Goal: Information Seeking & Learning: Understand process/instructions

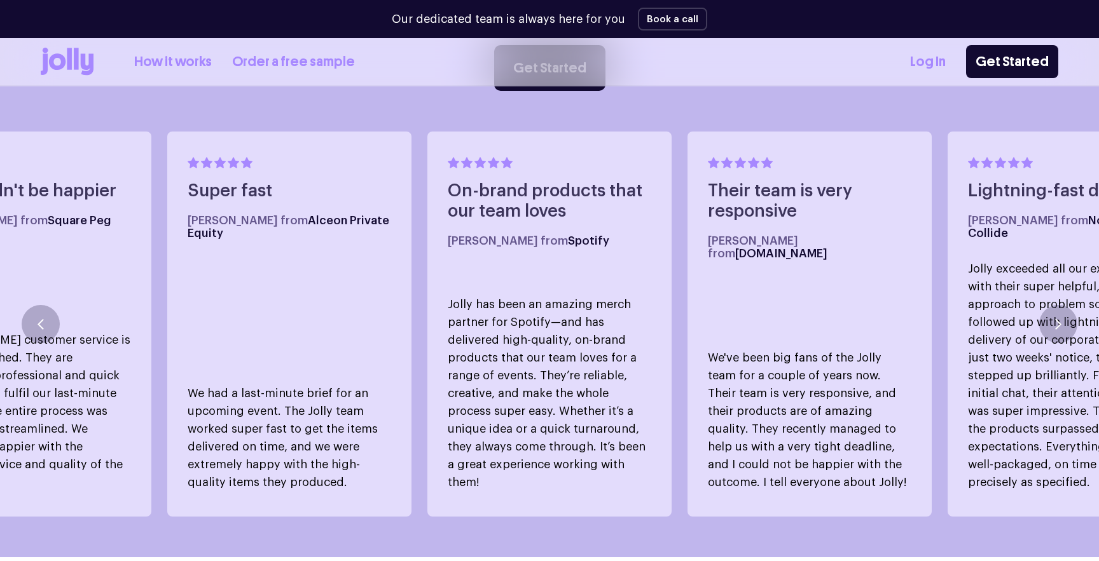
scroll to position [43, 0]
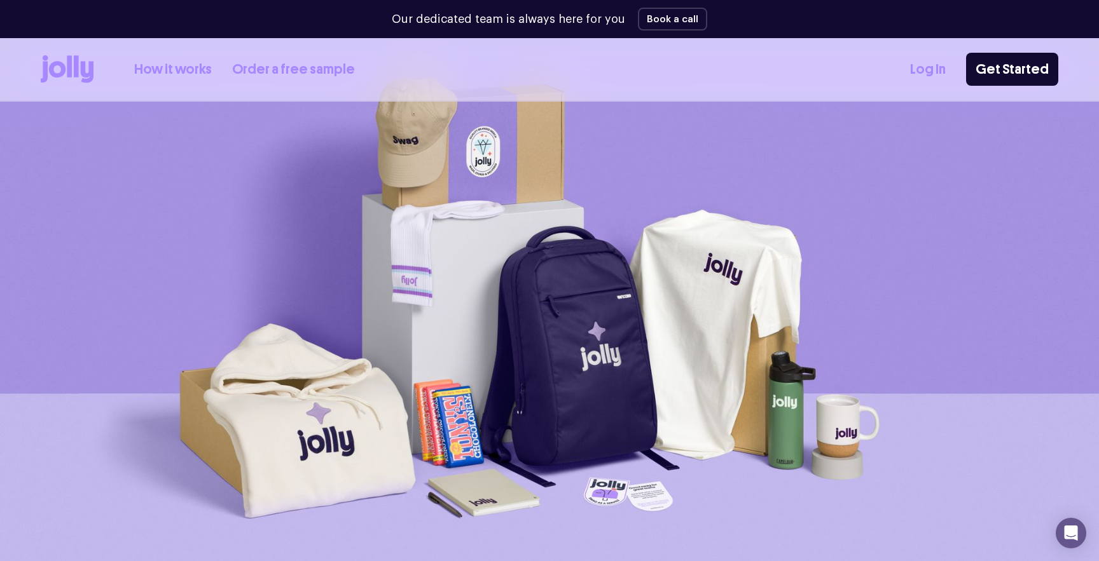
click at [179, 72] on link "How it works" at bounding box center [173, 69] width 78 height 21
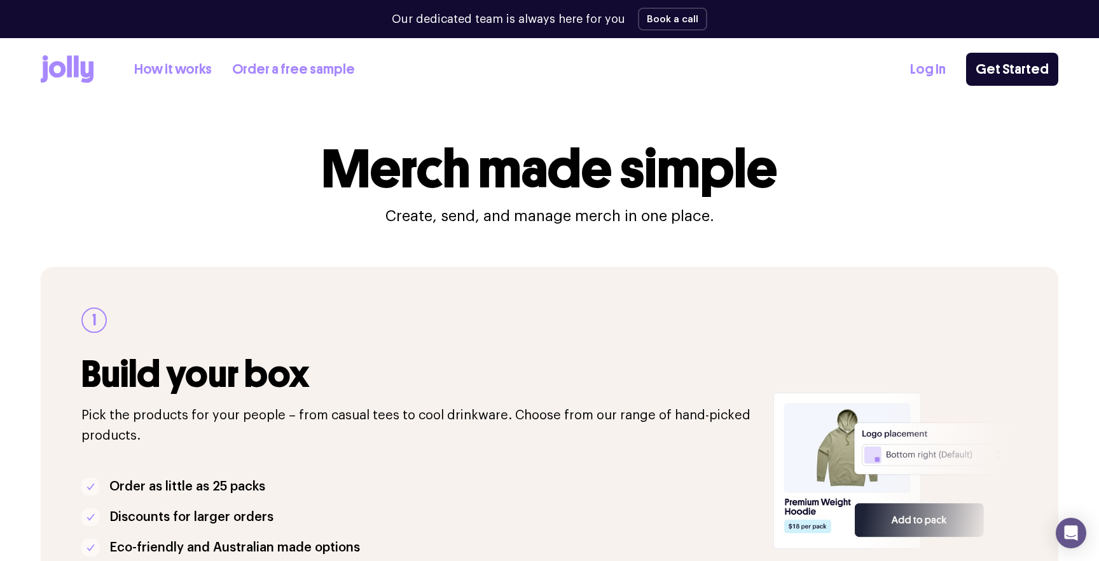
click at [62, 71] on icon at bounding box center [57, 69] width 17 height 17
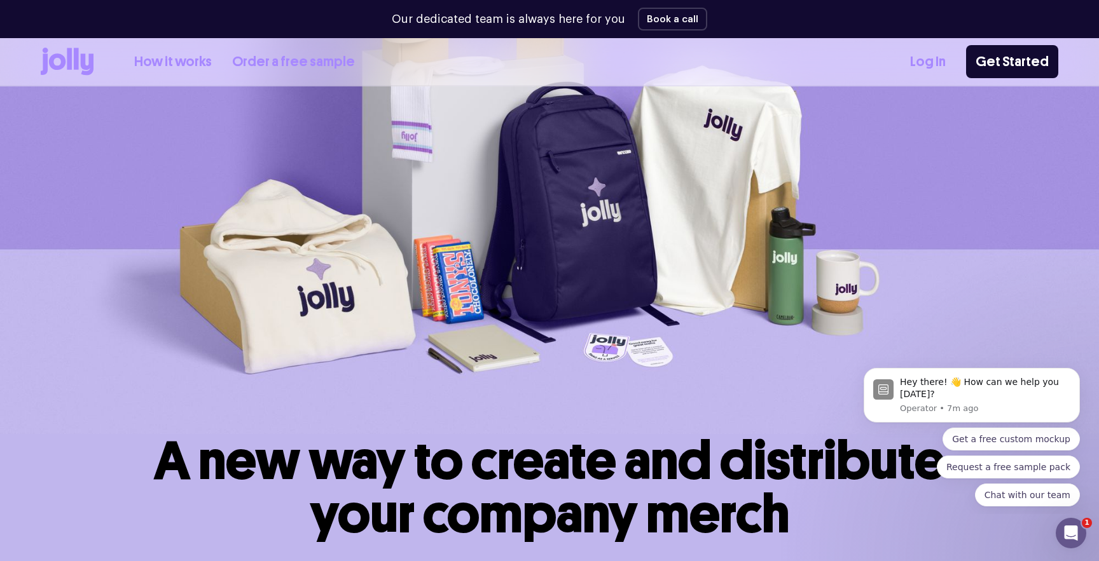
scroll to position [186, 0]
